Goal: Information Seeking & Learning: Learn about a topic

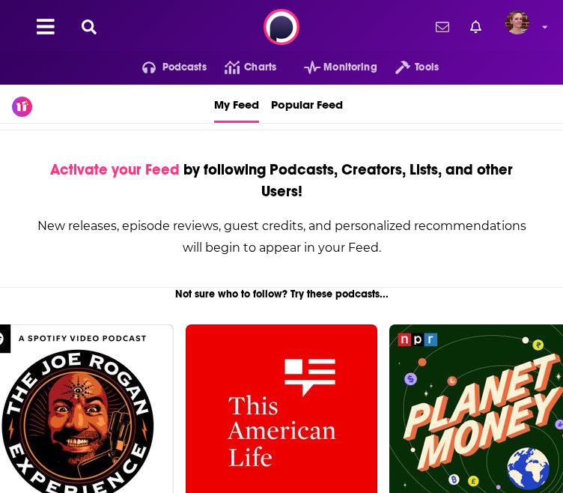
drag, startPoint x: 303, startPoint y: 70, endPoint x: 246, endPoint y: 28, distance: 70.7
click at [246, 27] on div "Podcasts Charts Monitoring Tools For Business For Podcasters More" at bounding box center [282, 27] width 252 height 0
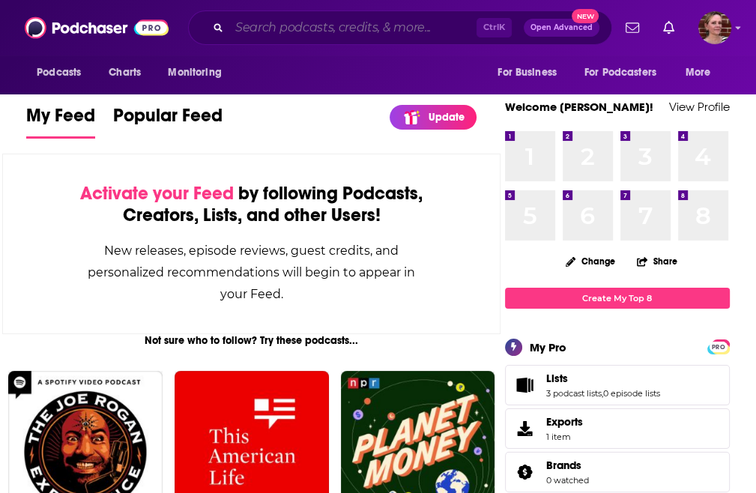
click at [255, 29] on input "Search podcasts, credits, & more..." at bounding box center [352, 28] width 247 height 24
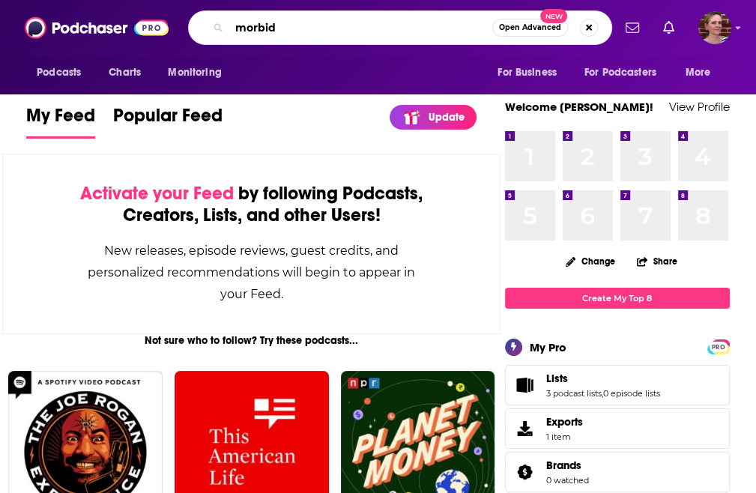
type input "morbid"
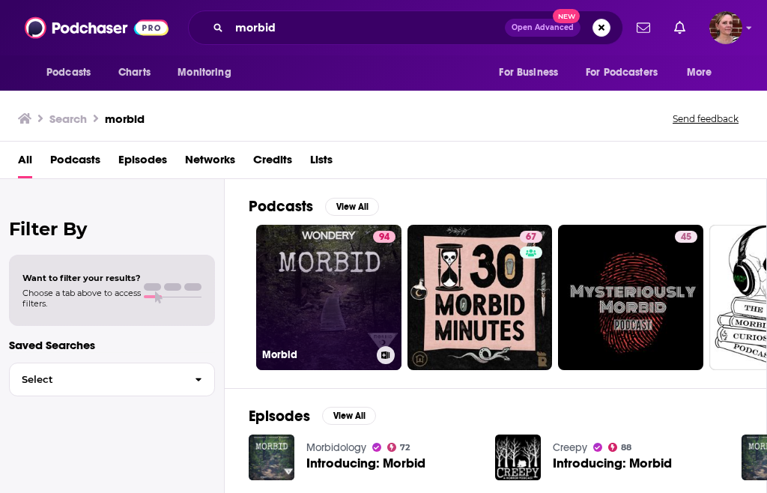
click at [333, 291] on link "94 Morbid" at bounding box center [328, 297] width 145 height 145
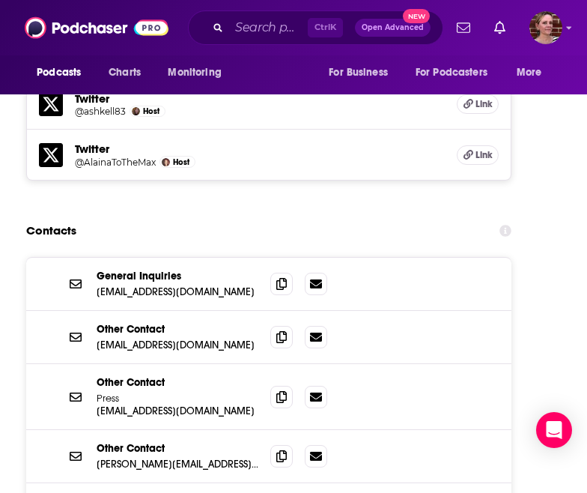
scroll to position [2565, 0]
